Goal: Information Seeking & Learning: Learn about a topic

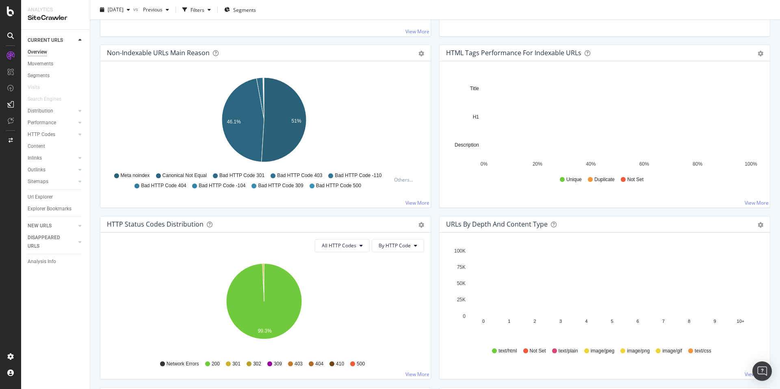
scroll to position [311, 0]
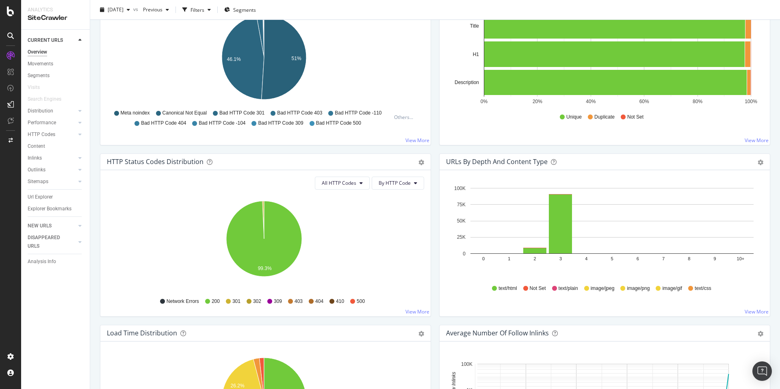
click at [414, 311] on link "View More" at bounding box center [417, 311] width 24 height 7
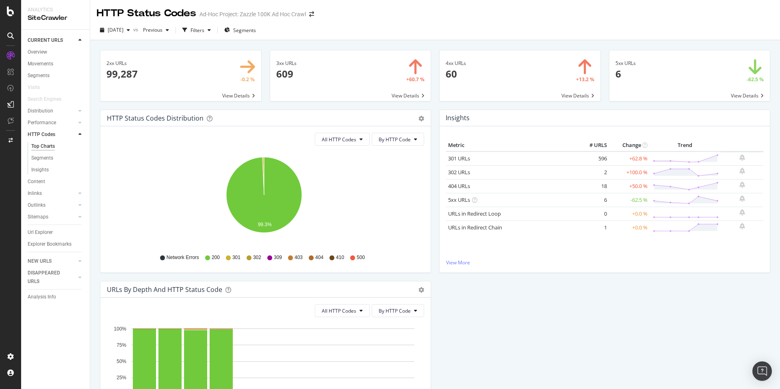
click at [535, 80] on span at bounding box center [519, 75] width 161 height 51
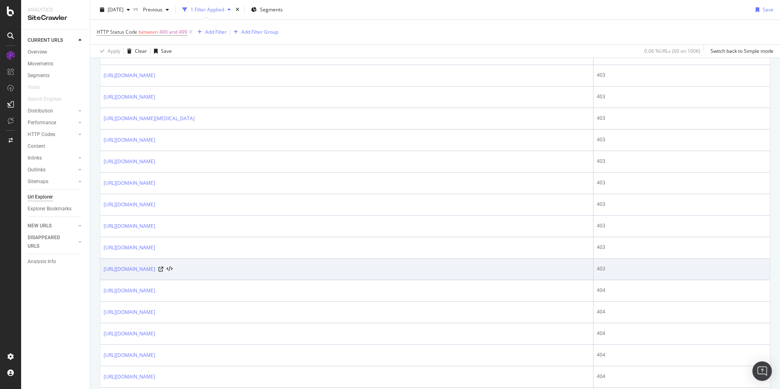
scroll to position [1053, 0]
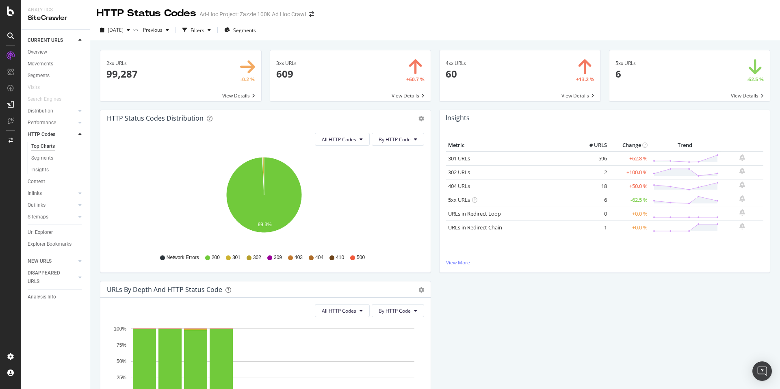
click at [355, 87] on span at bounding box center [350, 75] width 161 height 51
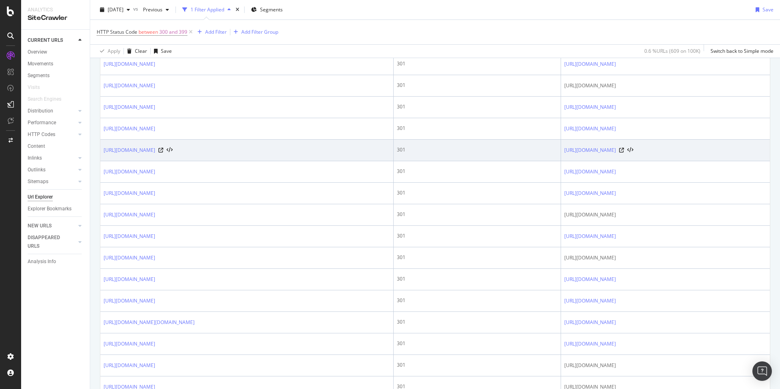
scroll to position [883, 0]
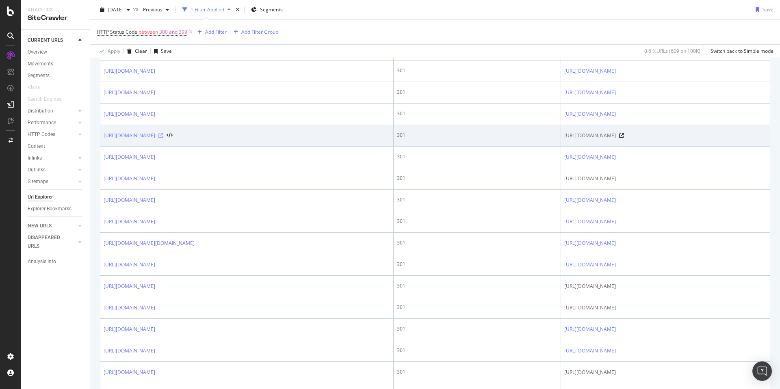
click at [163, 138] on icon at bounding box center [160, 135] width 5 height 5
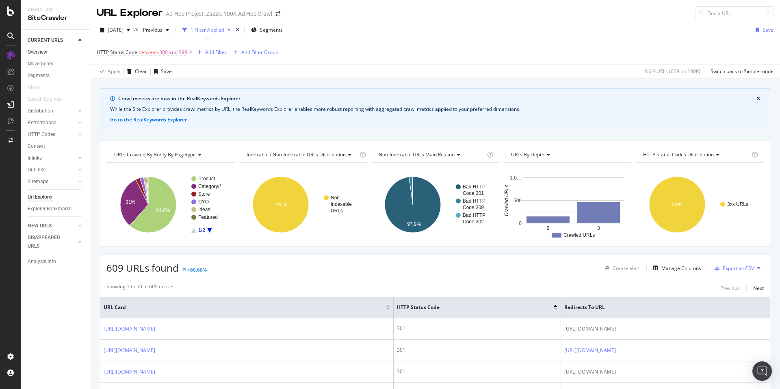
scroll to position [0, 0]
click at [47, 13] on div "Analytics" at bounding box center [56, 9] width 56 height 7
click at [97, 13] on div "URL Explorer" at bounding box center [130, 13] width 66 height 14
